Goal: Information Seeking & Learning: Learn about a topic

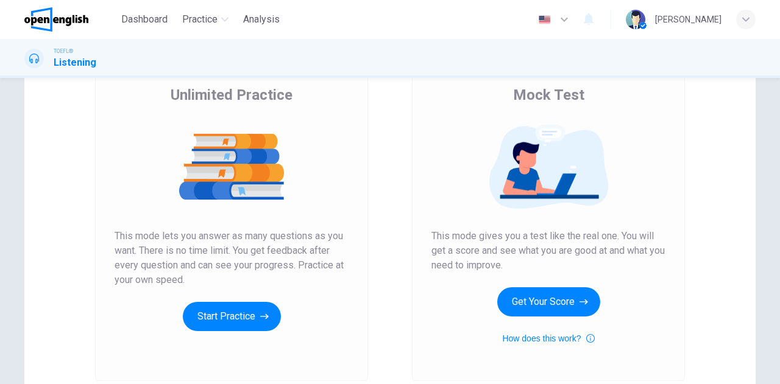
scroll to position [183, 0]
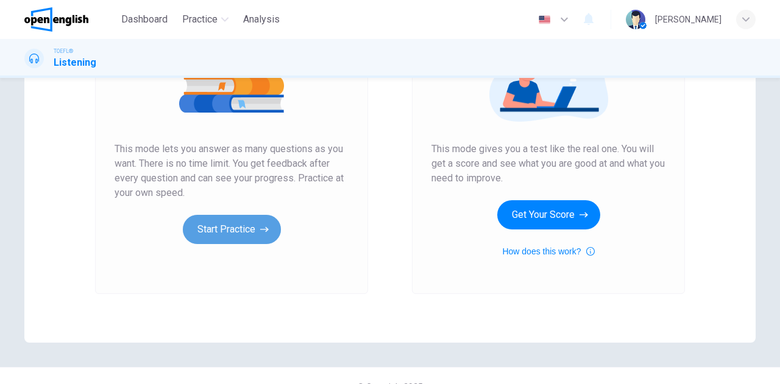
click at [236, 234] on button "Start Practice" at bounding box center [232, 229] width 98 height 29
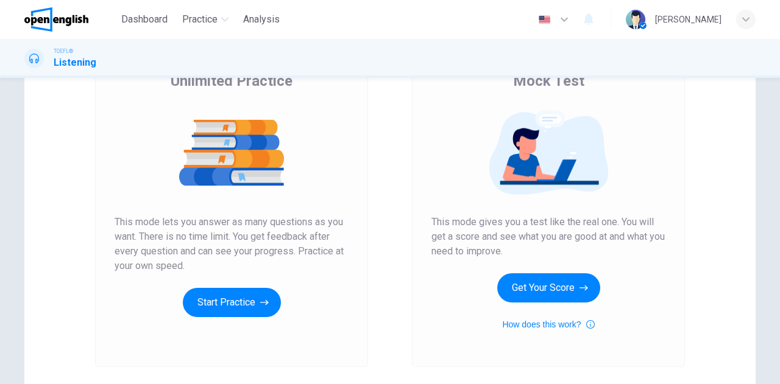
scroll to position [205, 0]
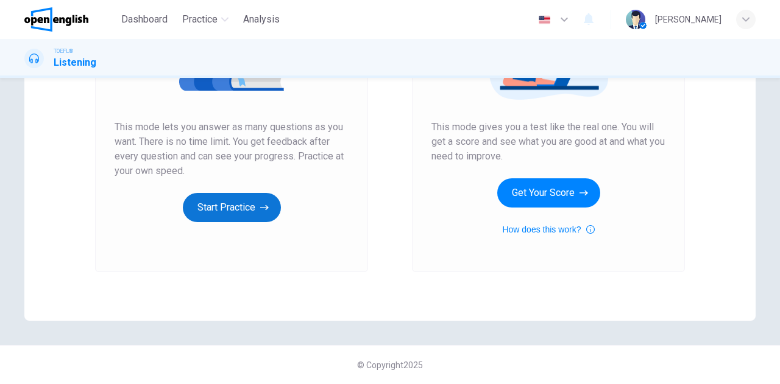
click at [235, 204] on button "Start Practice" at bounding box center [232, 207] width 98 height 29
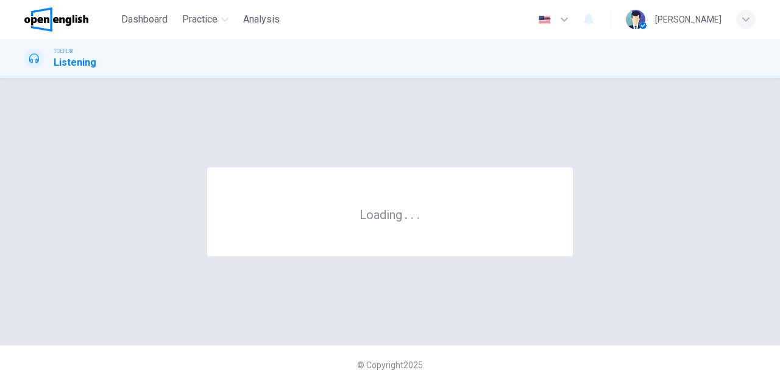
scroll to position [0, 0]
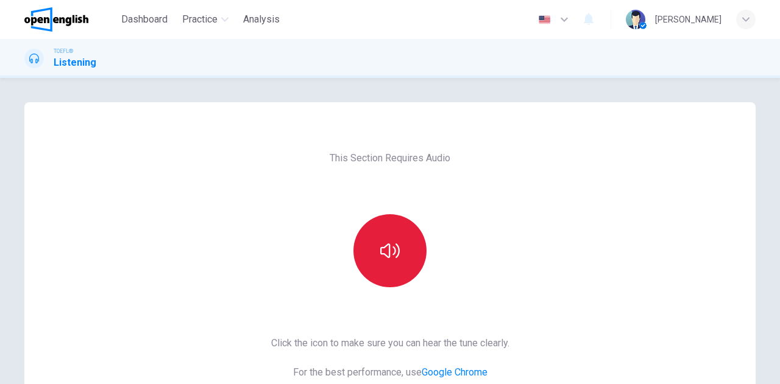
click at [390, 244] on icon "button" at bounding box center [389, 250] width 19 height 19
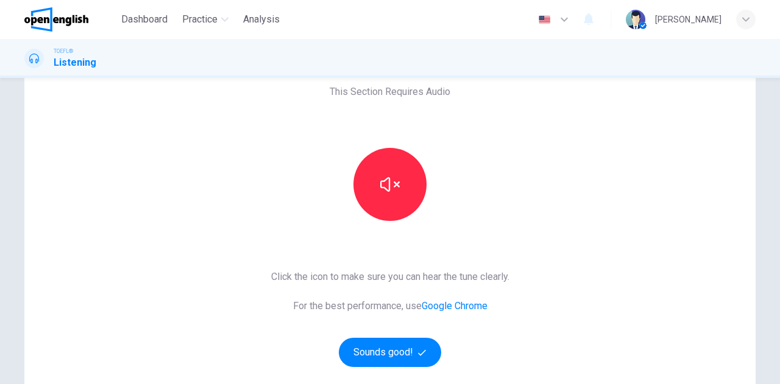
scroll to position [122, 0]
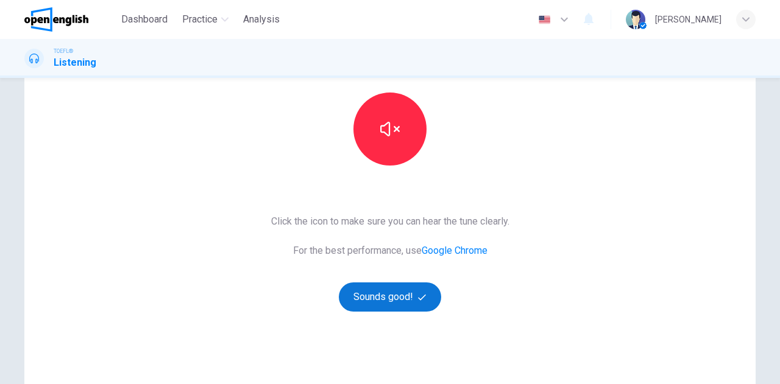
click at [387, 287] on button "Sounds good!" at bounding box center [390, 297] width 102 height 29
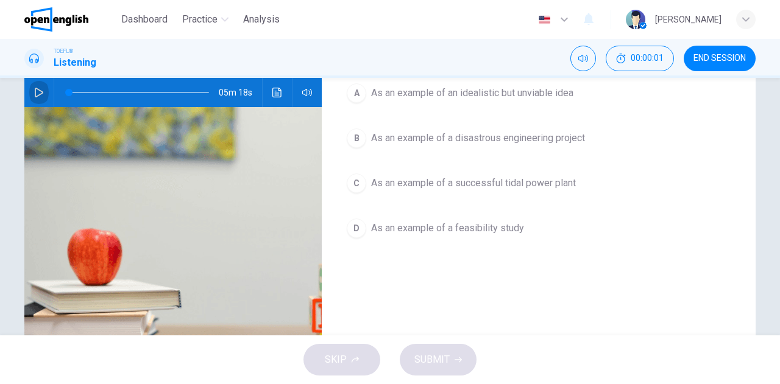
click at [40, 95] on icon "button" at bounding box center [39, 93] width 10 height 10
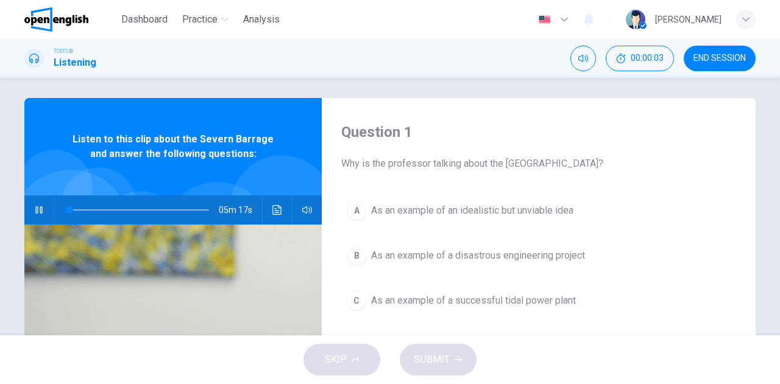
scroll to position [0, 0]
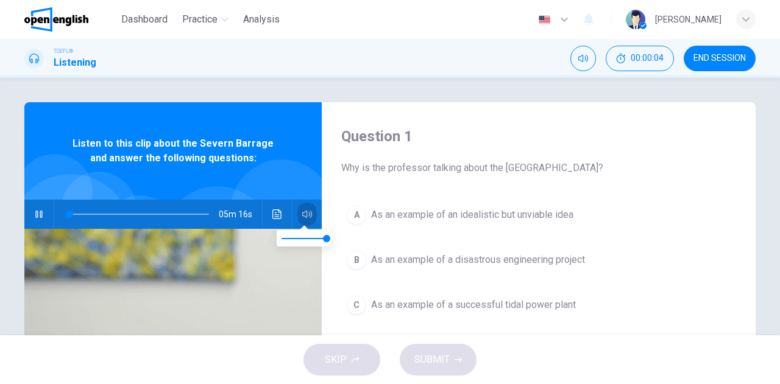
click at [304, 213] on icon "button" at bounding box center [307, 215] width 10 height 10
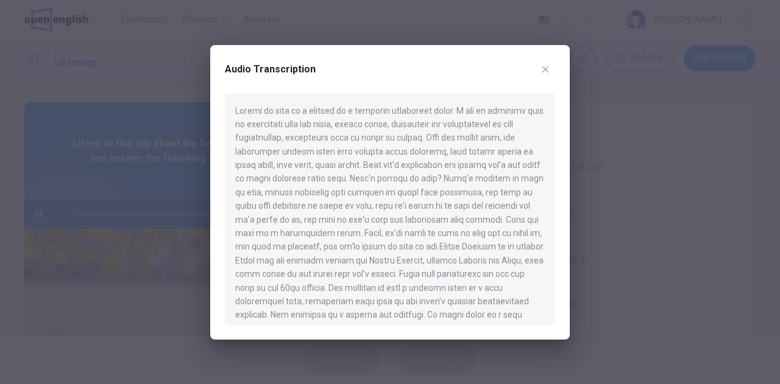
click at [144, 244] on div at bounding box center [390, 192] width 780 height 384
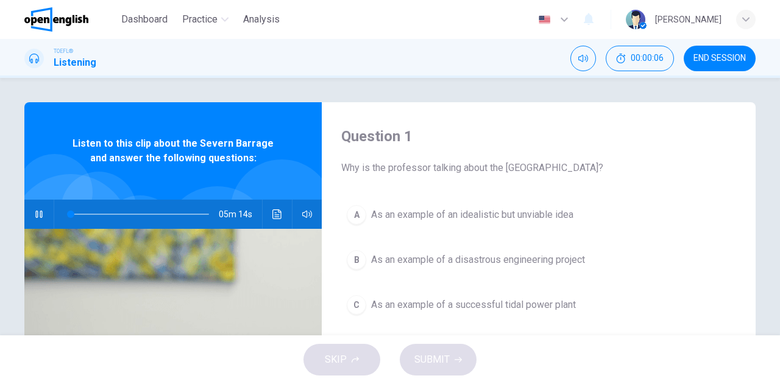
click at [302, 212] on icon "button" at bounding box center [307, 214] width 10 height 7
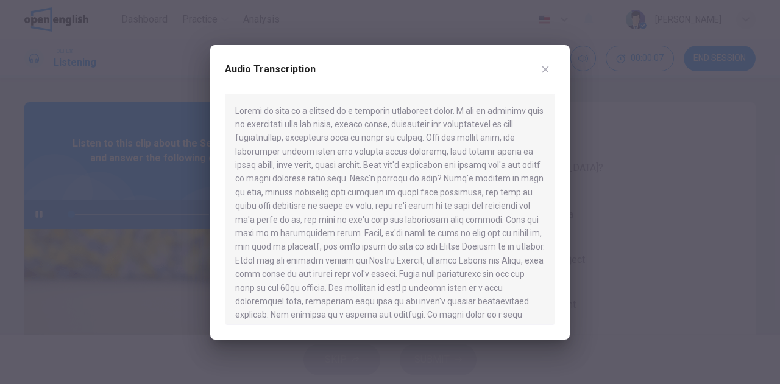
click at [174, 256] on div at bounding box center [390, 192] width 780 height 384
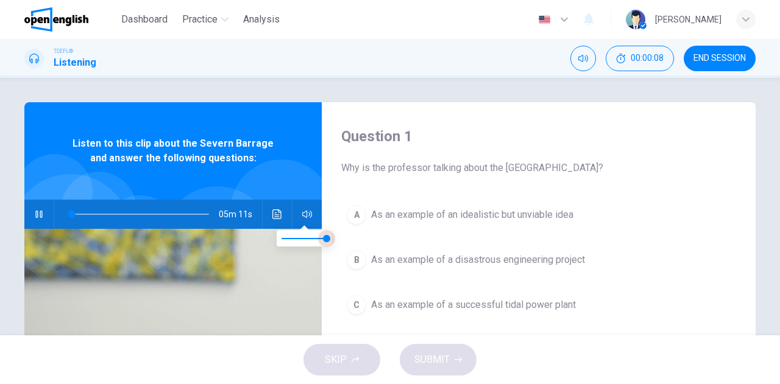
type input "*"
type input "***"
click at [323, 239] on span at bounding box center [322, 238] width 7 height 7
click at [69, 213] on span at bounding box center [139, 214] width 140 height 17
drag, startPoint x: 116, startPoint y: 213, endPoint x: 44, endPoint y: 209, distance: 71.4
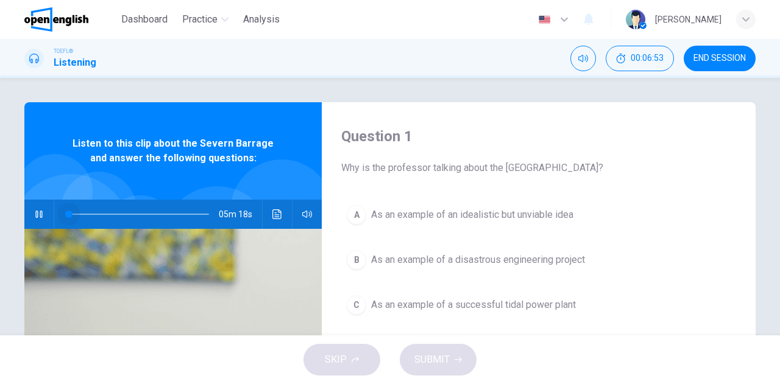
click at [44, 209] on div "05m 18s" at bounding box center [172, 214] width 297 height 29
drag, startPoint x: 99, startPoint y: 216, endPoint x: 52, endPoint y: 211, distance: 47.1
click at [65, 211] on span at bounding box center [68, 214] width 7 height 7
click at [35, 216] on icon "button" at bounding box center [38, 214] width 7 height 7
click at [37, 213] on icon "button" at bounding box center [39, 215] width 9 height 10
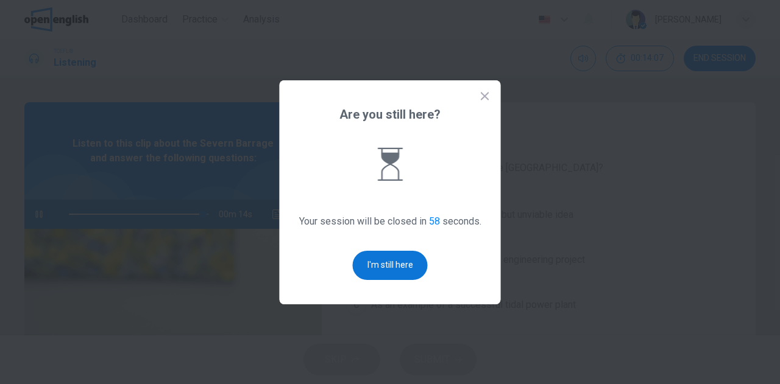
click at [396, 266] on button "I'm still here" at bounding box center [390, 265] width 75 height 29
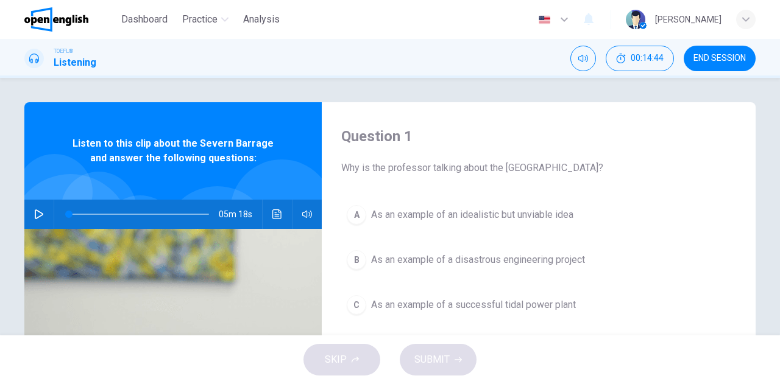
click at [30, 221] on button "button" at bounding box center [38, 214] width 19 height 29
click at [272, 210] on icon "Click to see the audio transcription" at bounding box center [277, 215] width 10 height 10
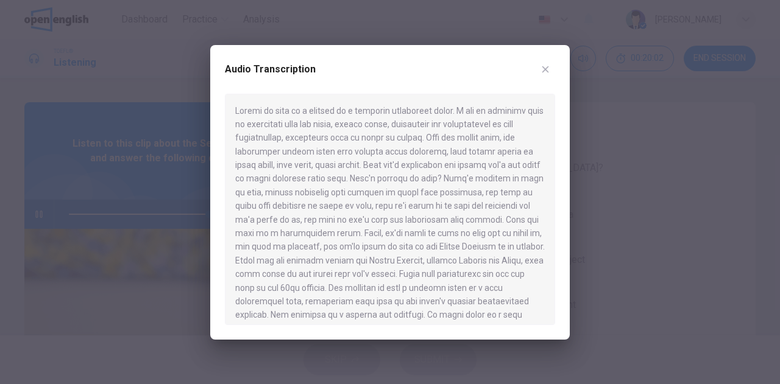
type input "*"
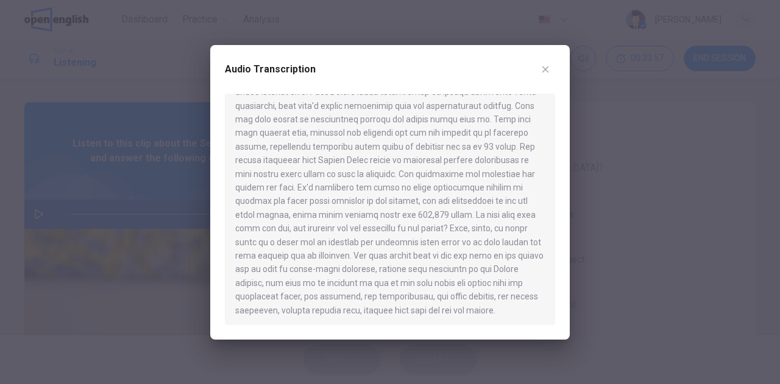
scroll to position [675, 0]
click at [62, 192] on div at bounding box center [390, 192] width 780 height 384
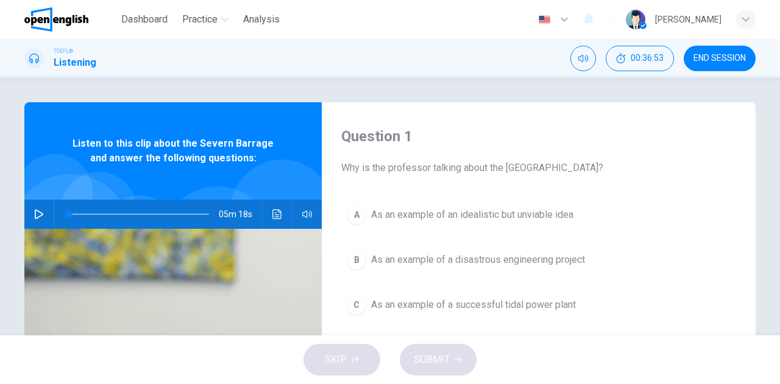
click at [34, 211] on icon "button" at bounding box center [39, 215] width 10 height 10
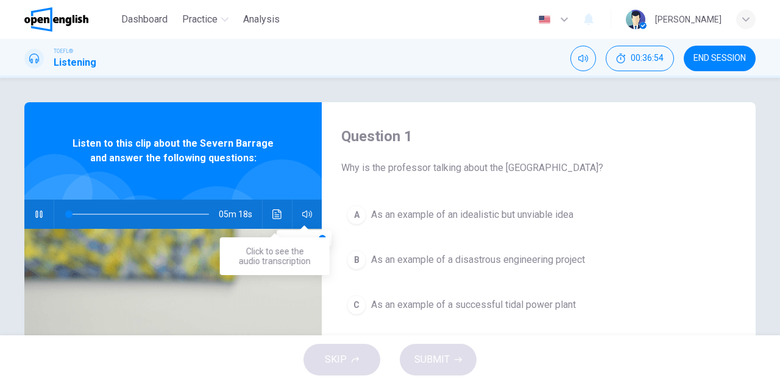
click at [274, 211] on icon "Click to see the audio transcription" at bounding box center [277, 215] width 10 height 10
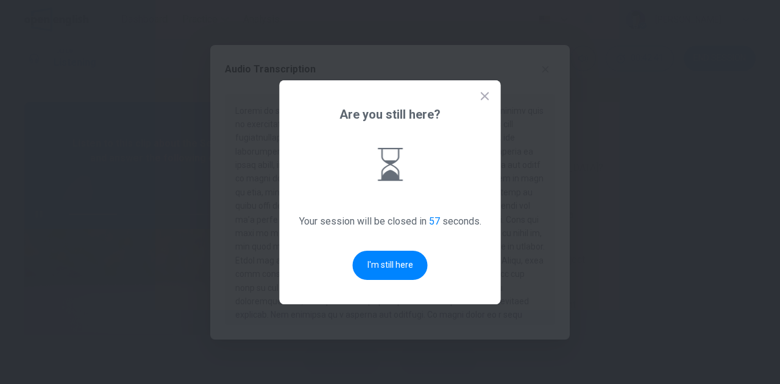
click at [393, 283] on div "Are you still here? Your session will be closed in 57 seconds. I'm still here" at bounding box center [390, 192] width 221 height 224
click at [398, 270] on button "I'm still here" at bounding box center [390, 265] width 75 height 29
click at [403, 267] on button "I'm still here" at bounding box center [390, 265] width 75 height 29
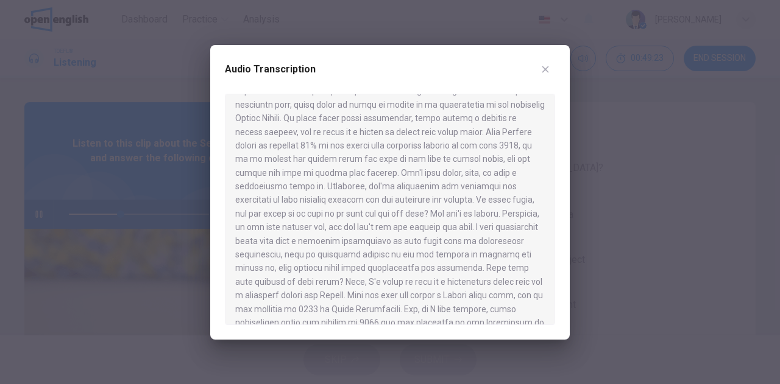
scroll to position [244, 0]
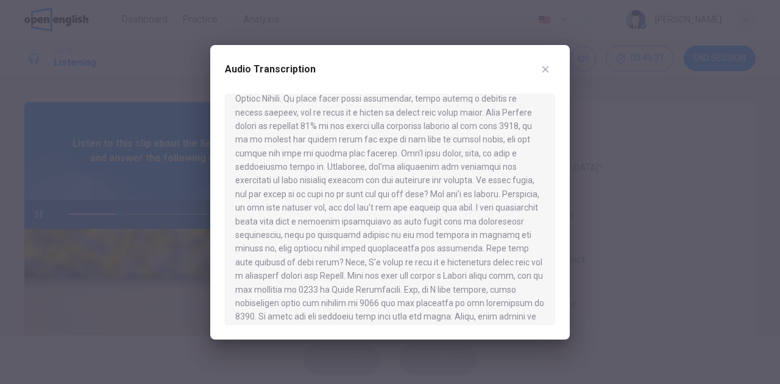
click at [38, 215] on div at bounding box center [390, 192] width 780 height 384
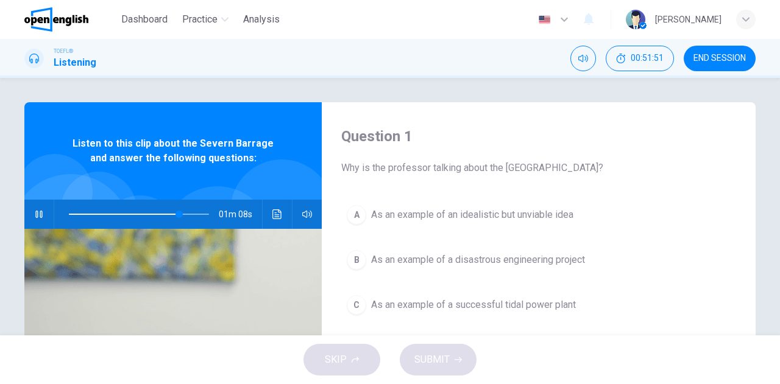
type input "**"
